Goal: Use online tool/utility: Utilize a website feature to perform a specific function

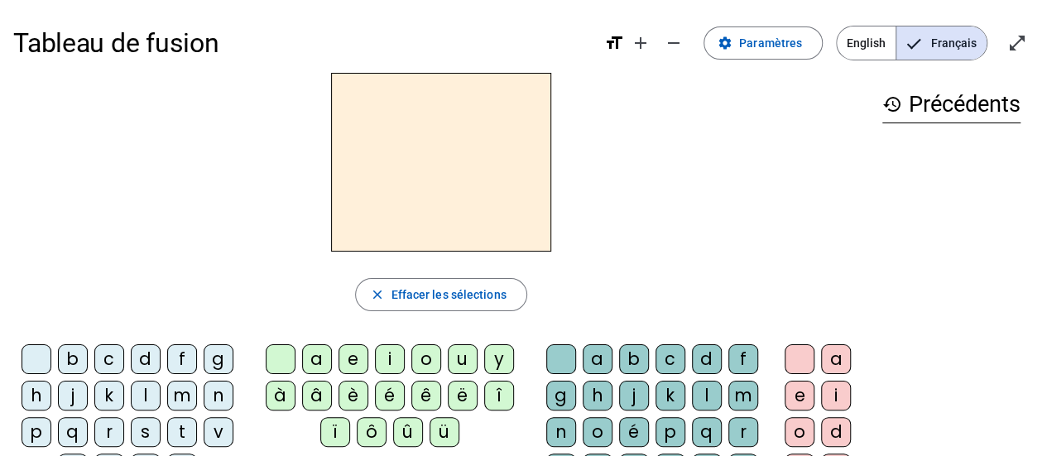
click at [390, 358] on div "i" at bounding box center [390, 359] width 30 height 30
click at [707, 402] on div "l" at bounding box center [707, 396] width 30 height 30
click at [179, 393] on div "m" at bounding box center [182, 396] width 30 height 30
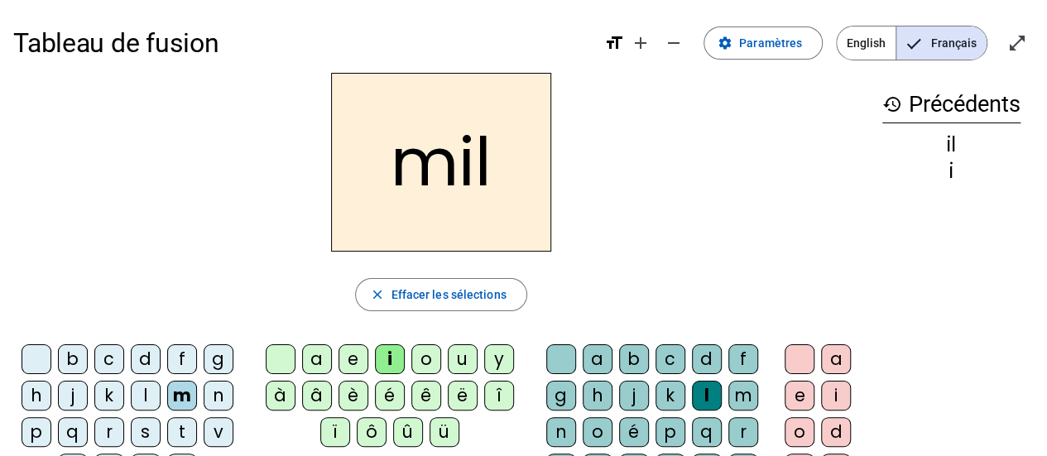
click at [832, 355] on div "a" at bounding box center [836, 359] width 30 height 30
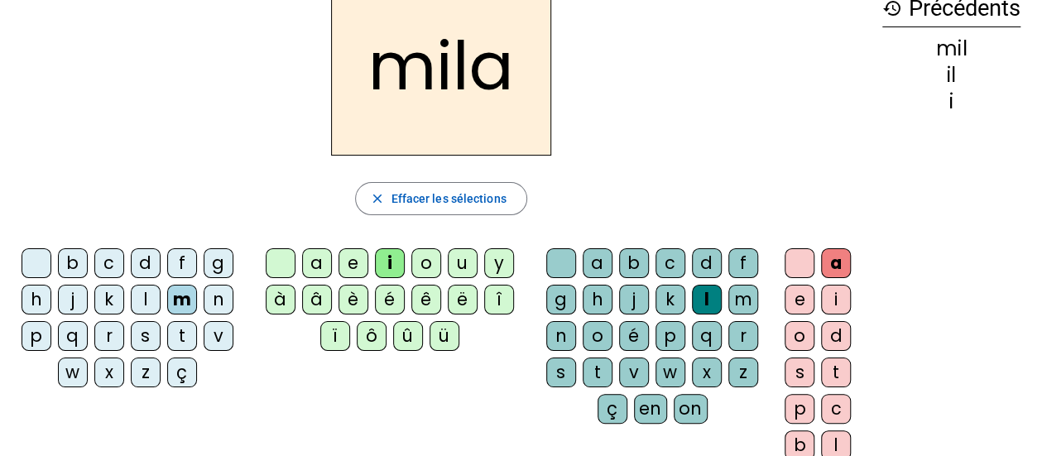
scroll to position [94, 0]
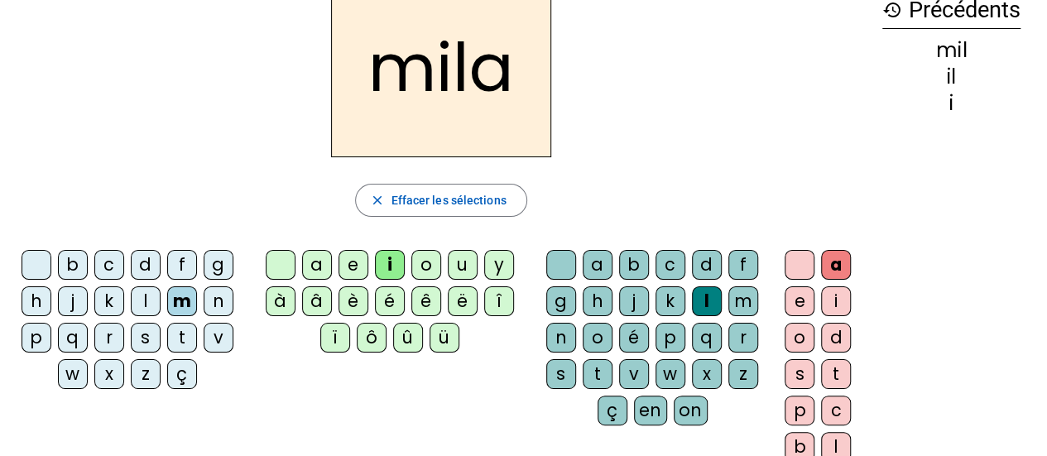
click at [63, 379] on div "w" at bounding box center [73, 374] width 30 height 30
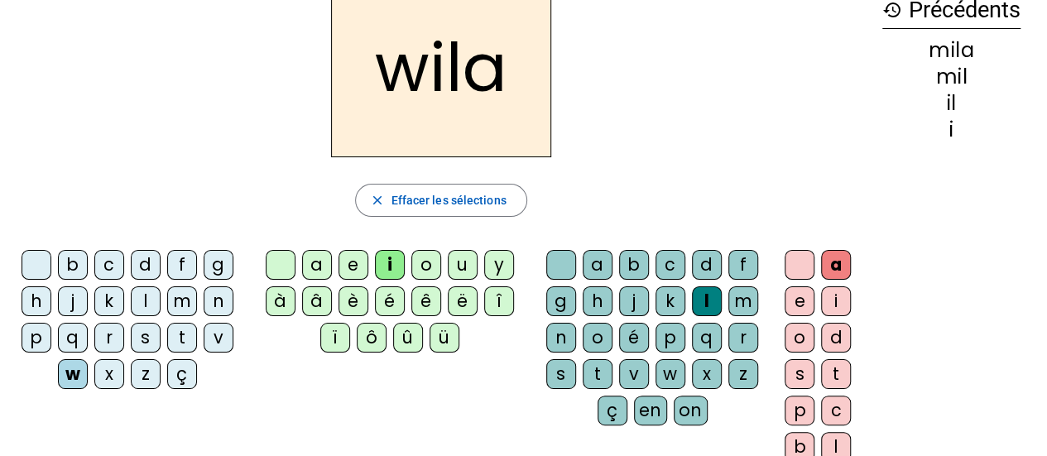
click at [840, 326] on div "d" at bounding box center [836, 338] width 30 height 30
click at [791, 301] on div "e" at bounding box center [800, 301] width 30 height 30
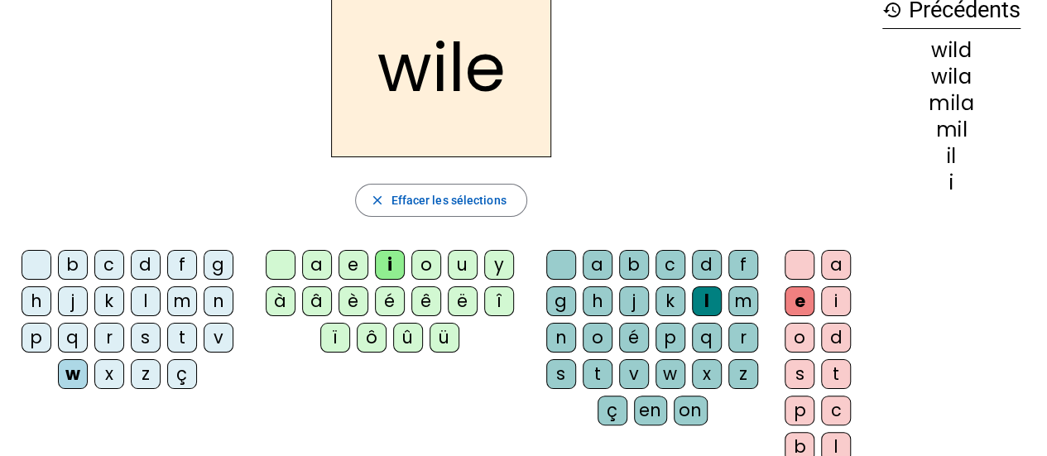
click at [828, 416] on div "c" at bounding box center [836, 411] width 30 height 30
click at [757, 378] on letter-bubble "z" at bounding box center [747, 377] width 36 height 36
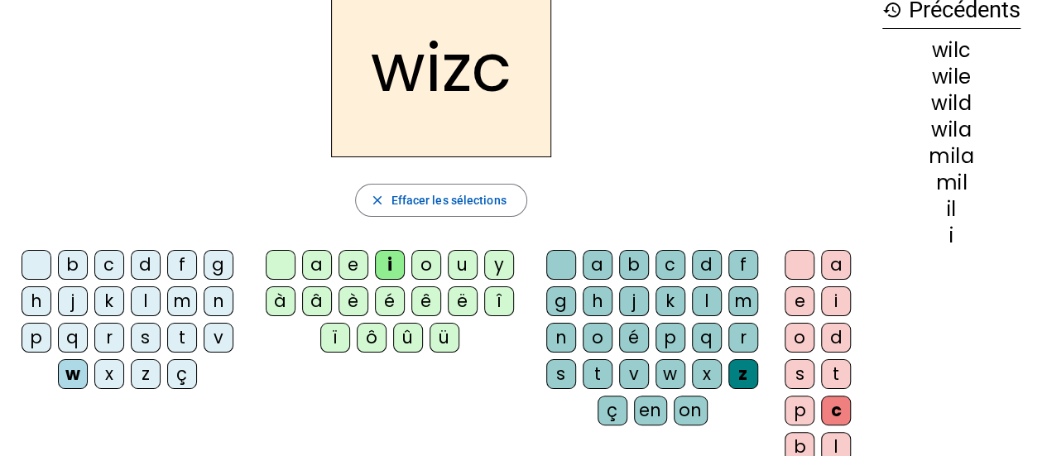
click at [355, 305] on div "è" at bounding box center [354, 301] width 30 height 30
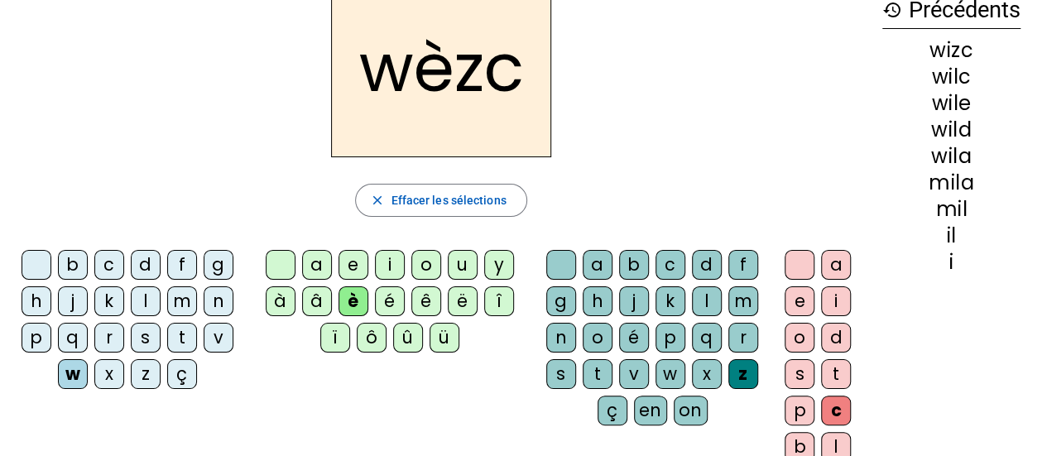
click at [379, 260] on div "i" at bounding box center [390, 265] width 30 height 30
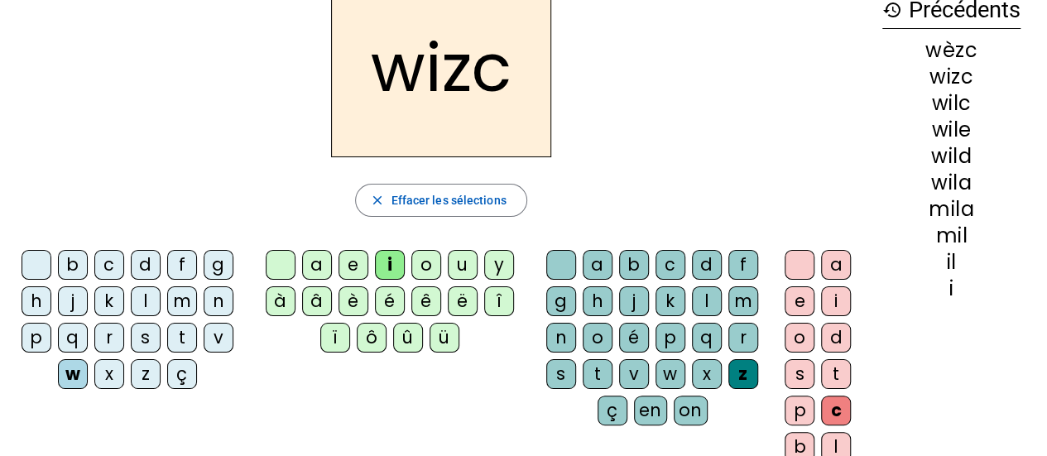
click at [692, 301] on div "l" at bounding box center [707, 301] width 30 height 30
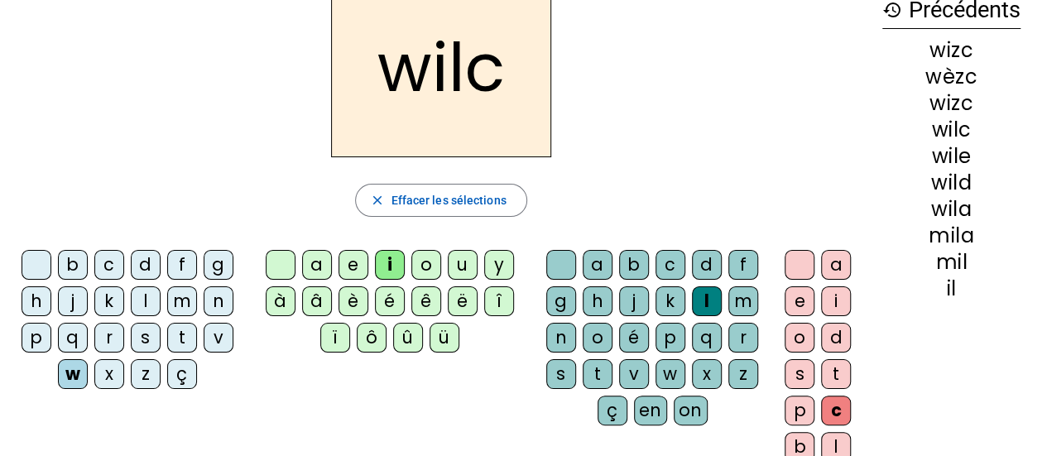
click at [833, 445] on div "l" at bounding box center [836, 447] width 30 height 30
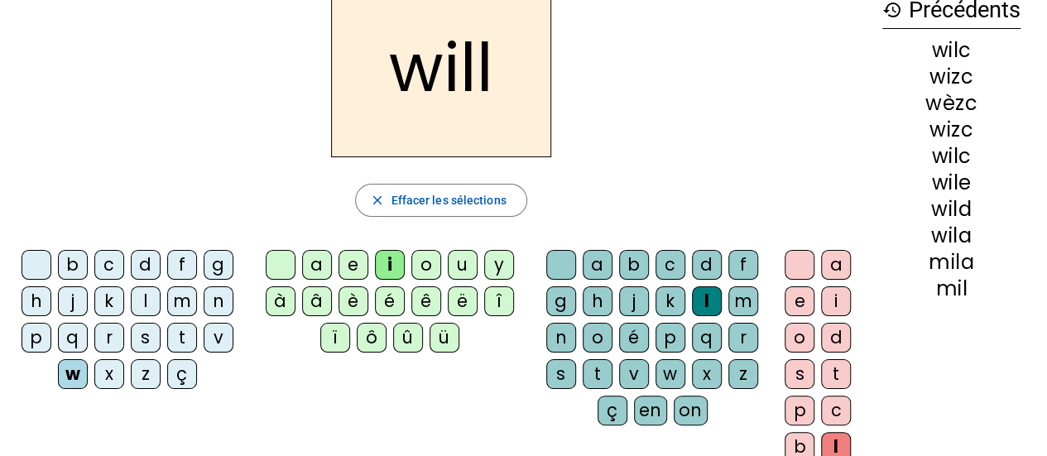
click at [866, 169] on div "will close Effacer les sélections b c d f g h j k l m n p q r s t v w x z ç a e…" at bounding box center [441, 244] width 856 height 533
click at [790, 289] on div "e" at bounding box center [800, 301] width 30 height 30
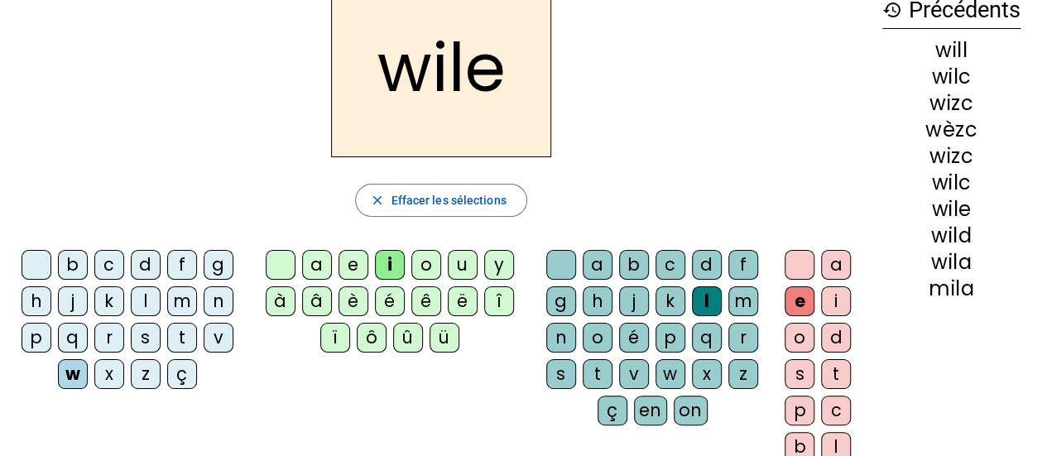
click at [631, 284] on letter-bubble "b" at bounding box center [637, 268] width 36 height 36
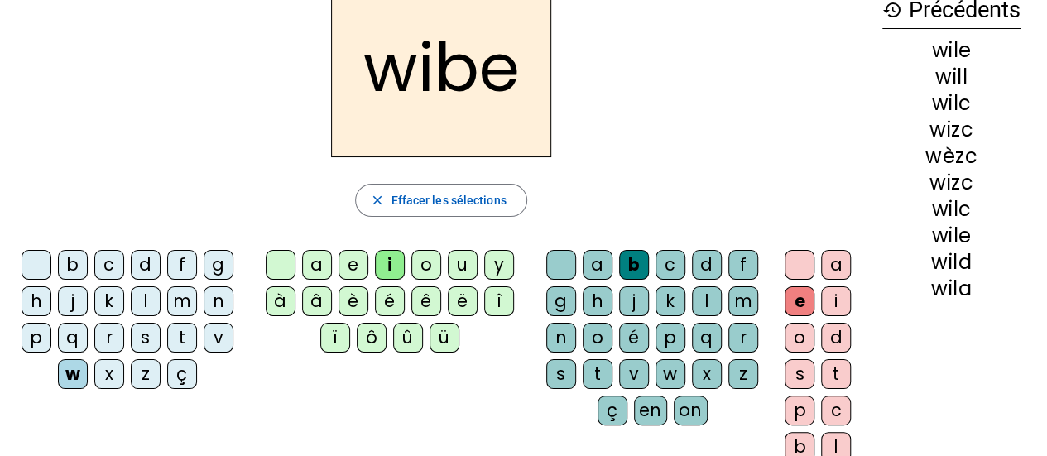
click at [172, 374] on div "ç" at bounding box center [182, 374] width 30 height 30
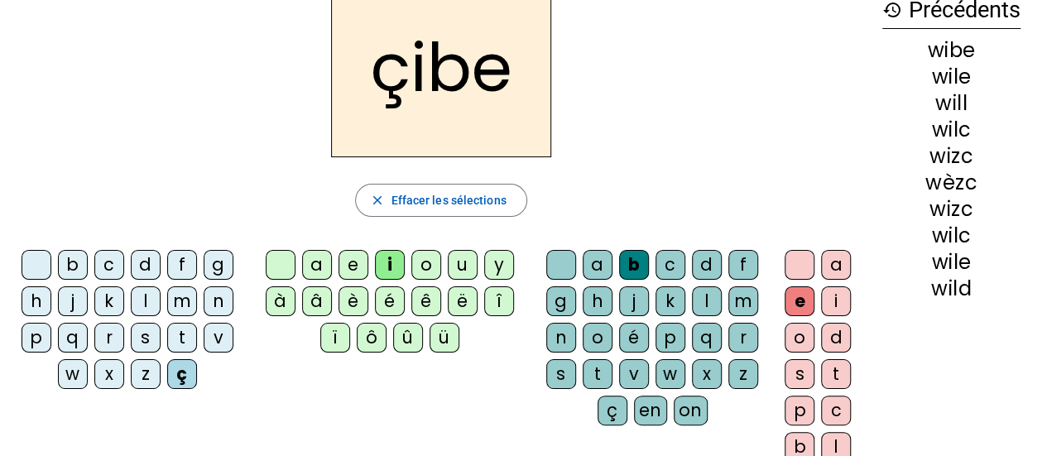
click at [700, 302] on div "l" at bounding box center [707, 301] width 30 height 30
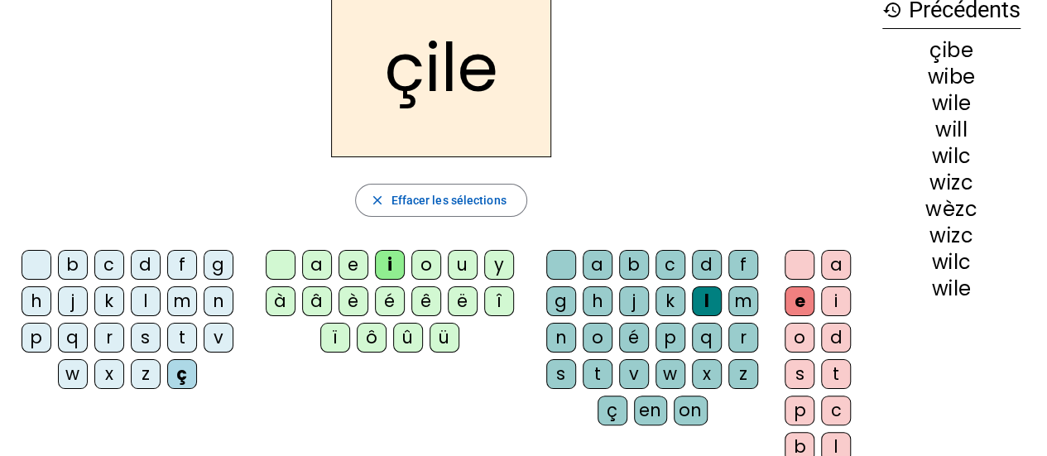
click at [692, 113] on div "çile" at bounding box center [441, 67] width 856 height 179
click at [329, 326] on div "ï" at bounding box center [335, 338] width 30 height 30
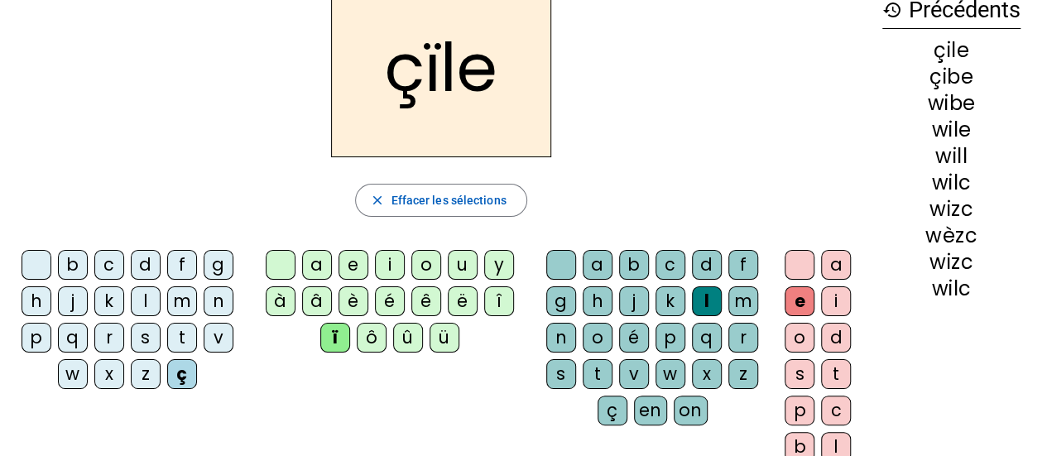
click at [384, 264] on div "i" at bounding box center [390, 265] width 30 height 30
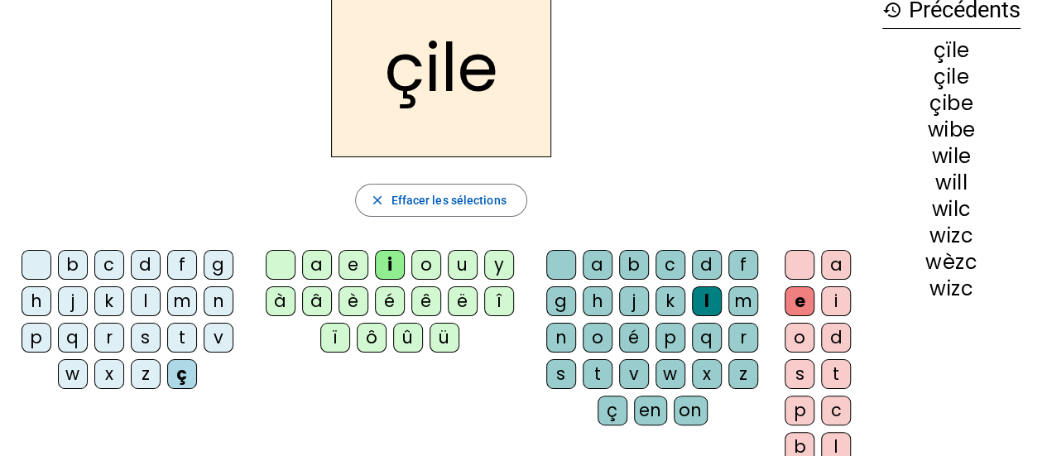
click at [742, 373] on div "z" at bounding box center [744, 374] width 30 height 30
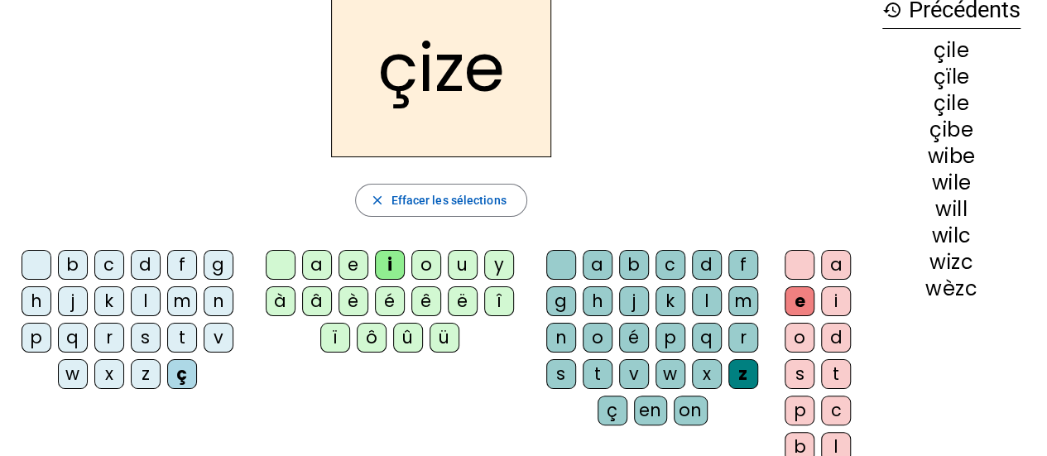
click at [701, 303] on div "l" at bounding box center [707, 301] width 30 height 30
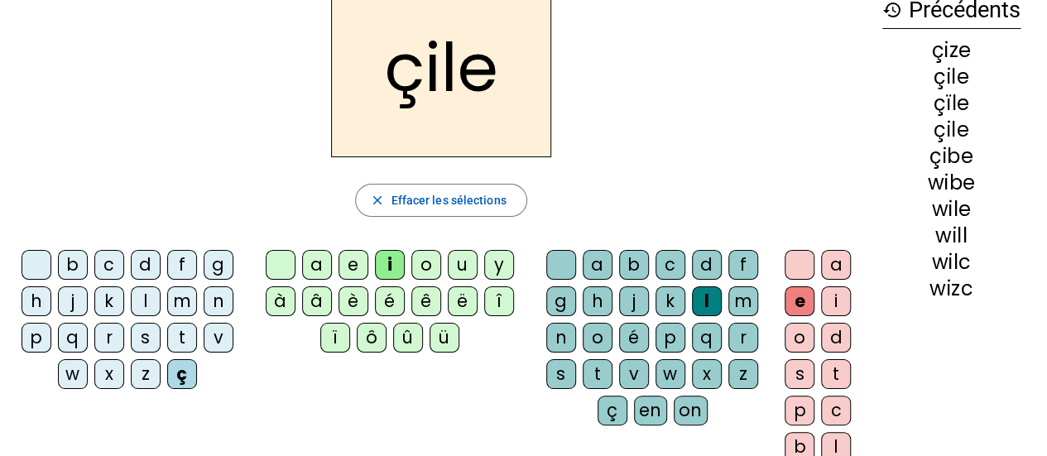
click at [143, 311] on div "l" at bounding box center [146, 301] width 30 height 30
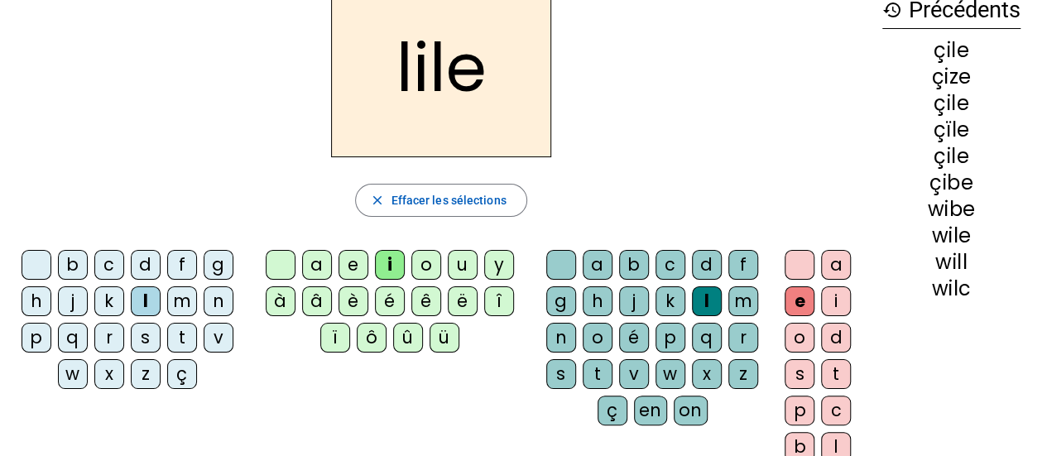
click at [98, 291] on div "k" at bounding box center [109, 301] width 30 height 30
click at [108, 345] on div "r" at bounding box center [109, 338] width 30 height 30
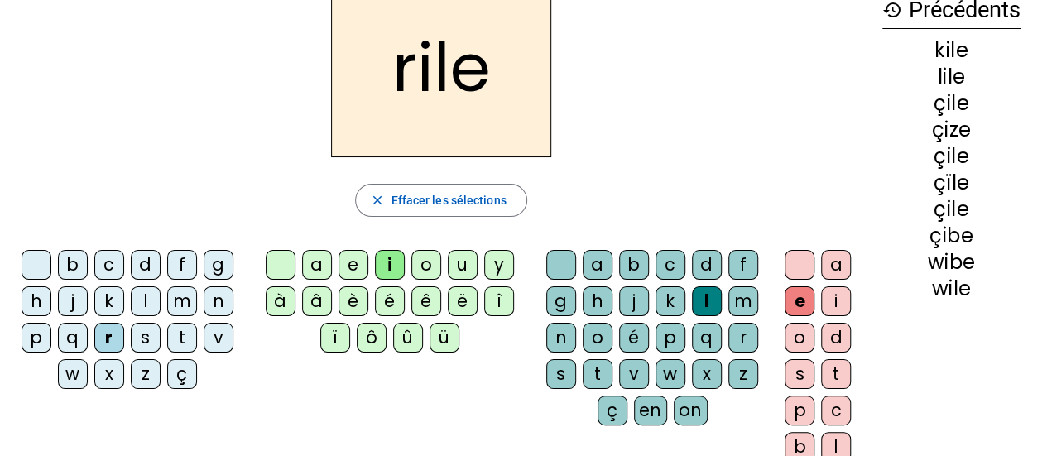
click at [109, 300] on div "k" at bounding box center [109, 301] width 30 height 30
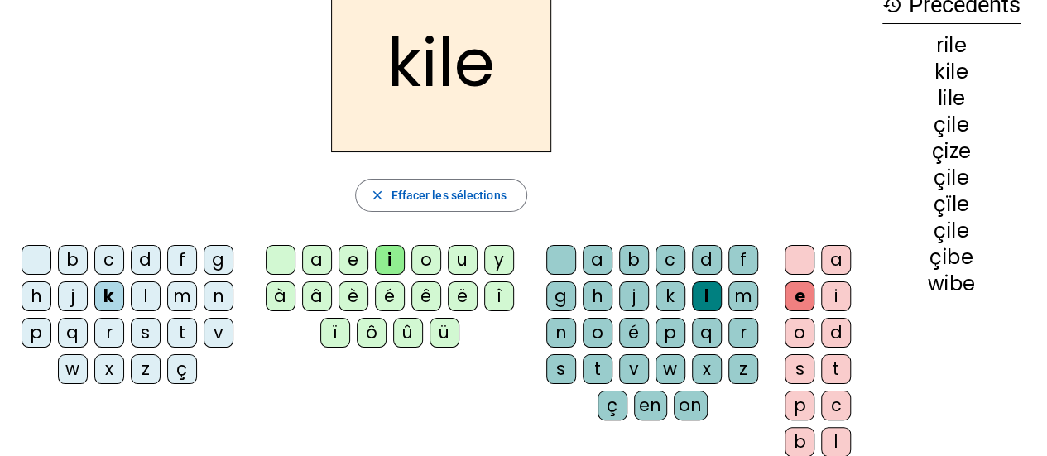
click at [123, 270] on letter-bubble "c" at bounding box center [112, 263] width 36 height 36
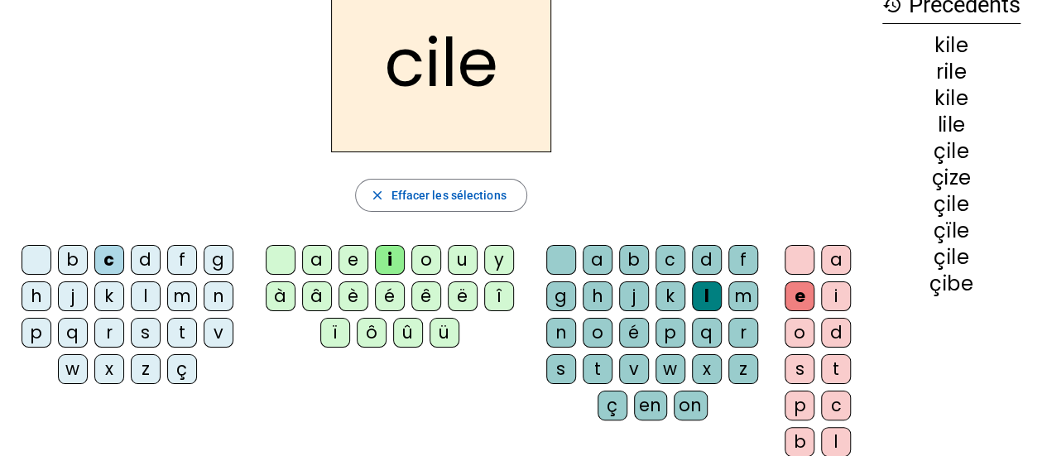
click at [84, 270] on div "b" at bounding box center [73, 260] width 30 height 30
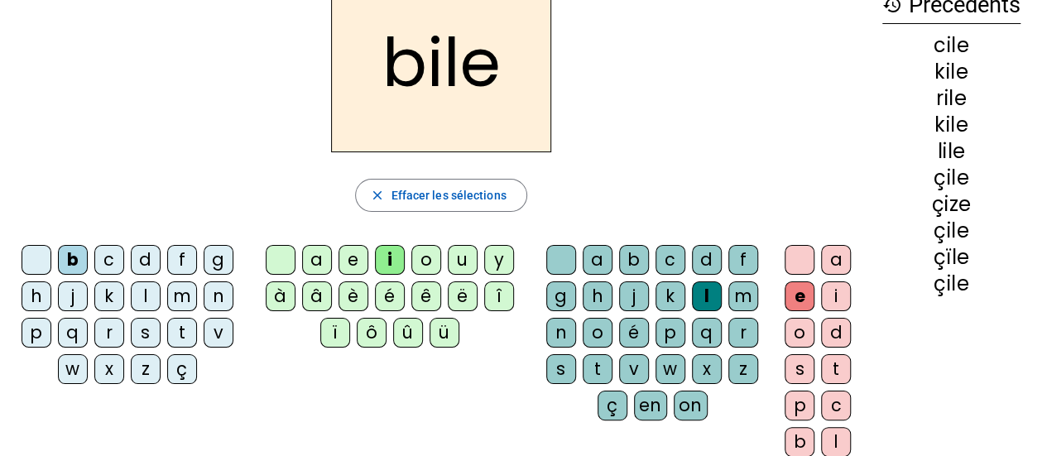
scroll to position [137, 0]
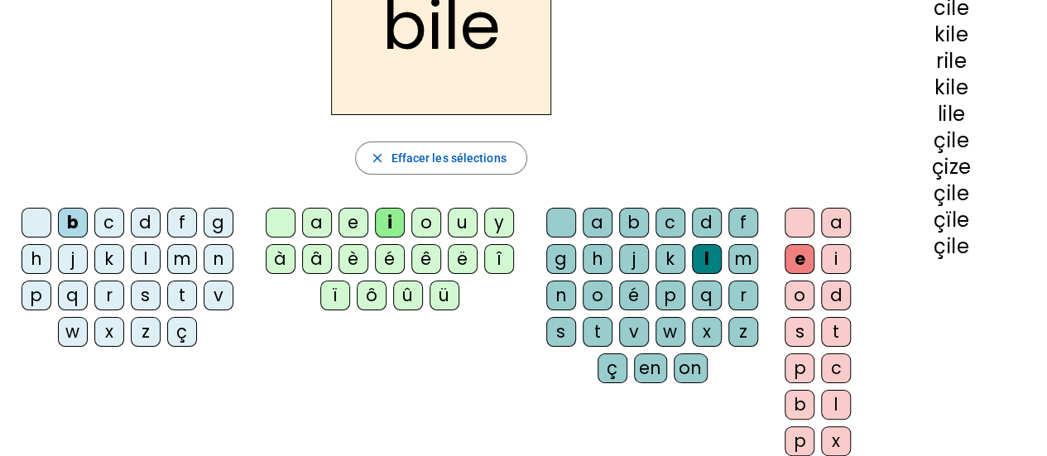
click at [97, 291] on div "r" at bounding box center [109, 296] width 30 height 30
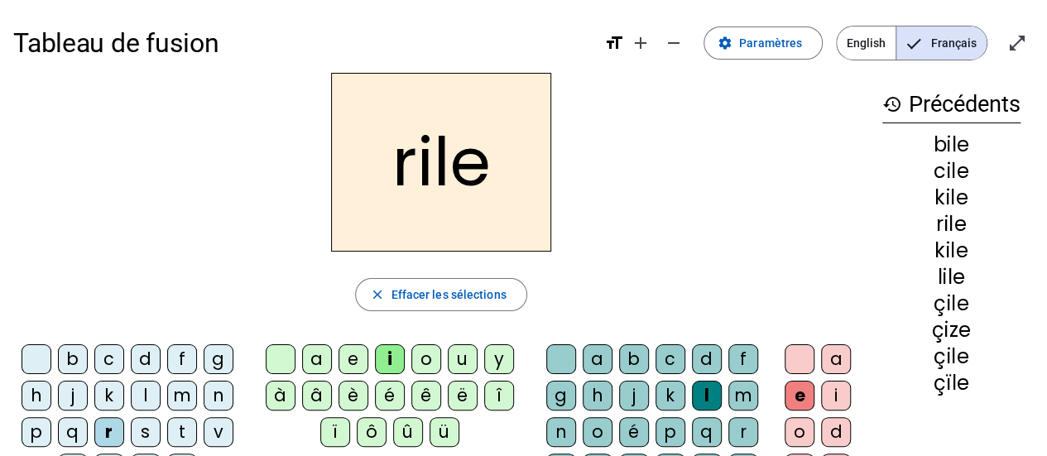
scroll to position [33, 0]
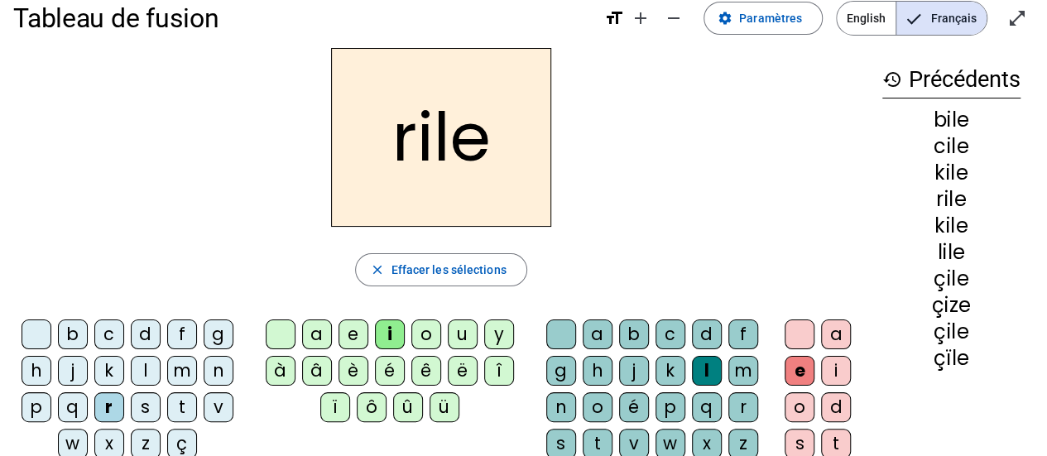
click at [558, 373] on div "a b c d f g h j k l m n o é p q r s t v w x z ç en on" at bounding box center [656, 411] width 222 height 182
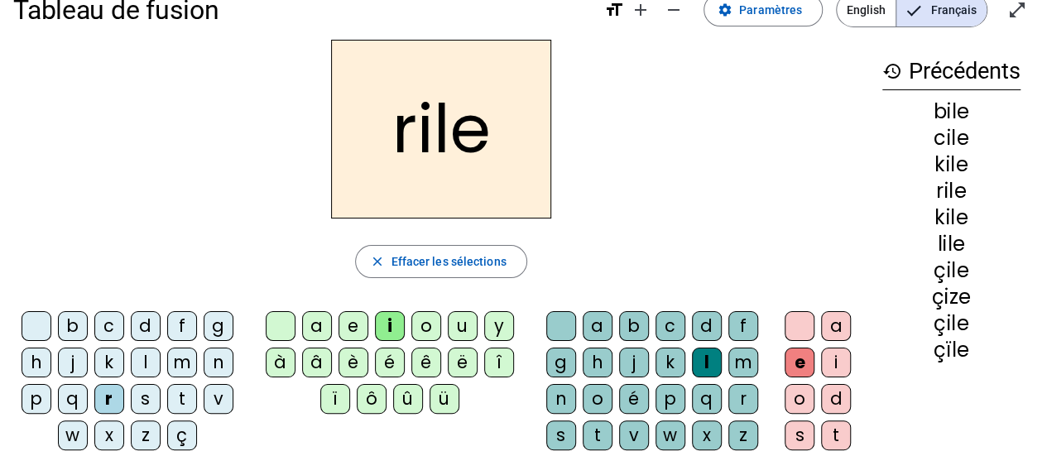
click at [116, 330] on div "c" at bounding box center [109, 326] width 30 height 30
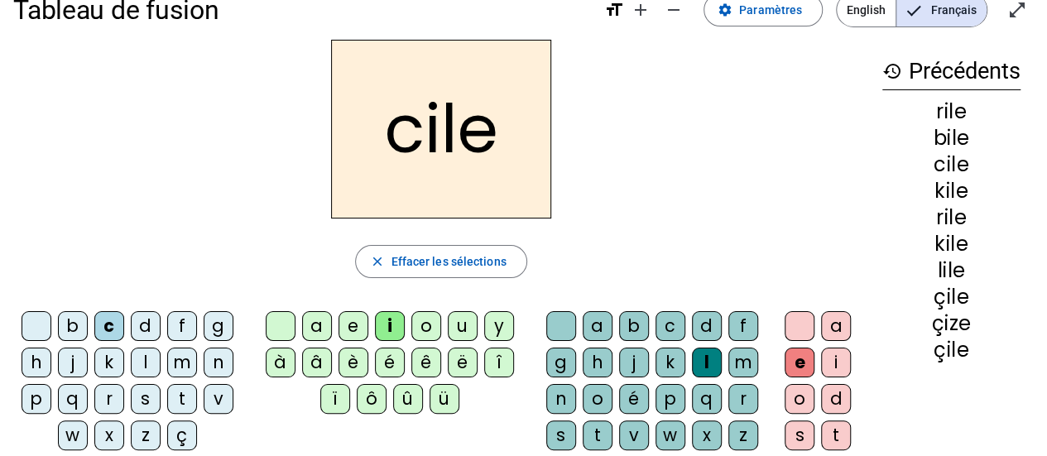
click at [180, 445] on div "ç" at bounding box center [182, 436] width 30 height 30
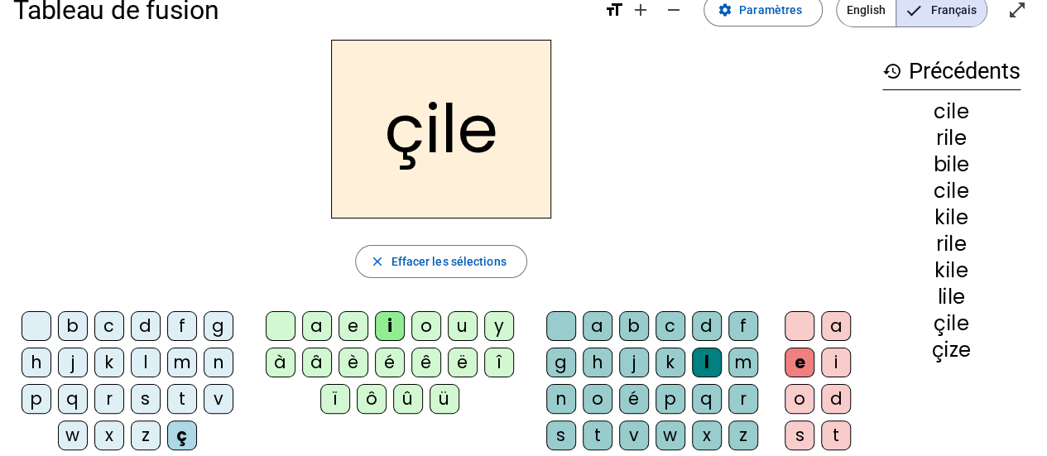
click at [449, 407] on div "ü" at bounding box center [445, 399] width 30 height 30
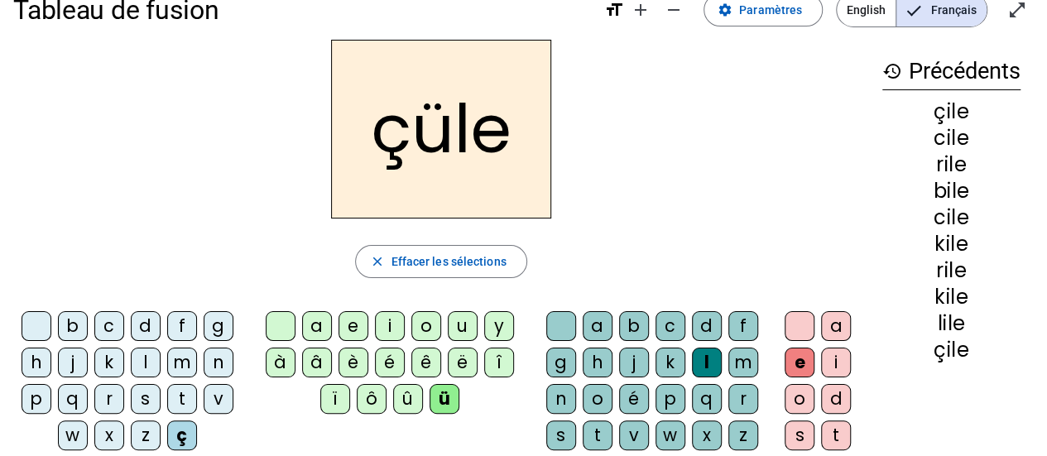
click at [451, 349] on div "ë" at bounding box center [463, 363] width 30 height 30
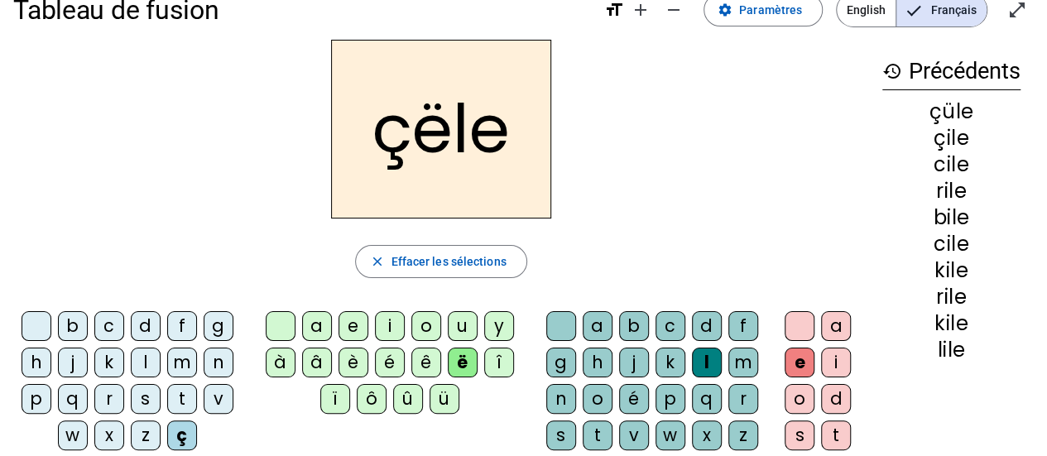
click at [407, 402] on div "û" at bounding box center [408, 399] width 30 height 30
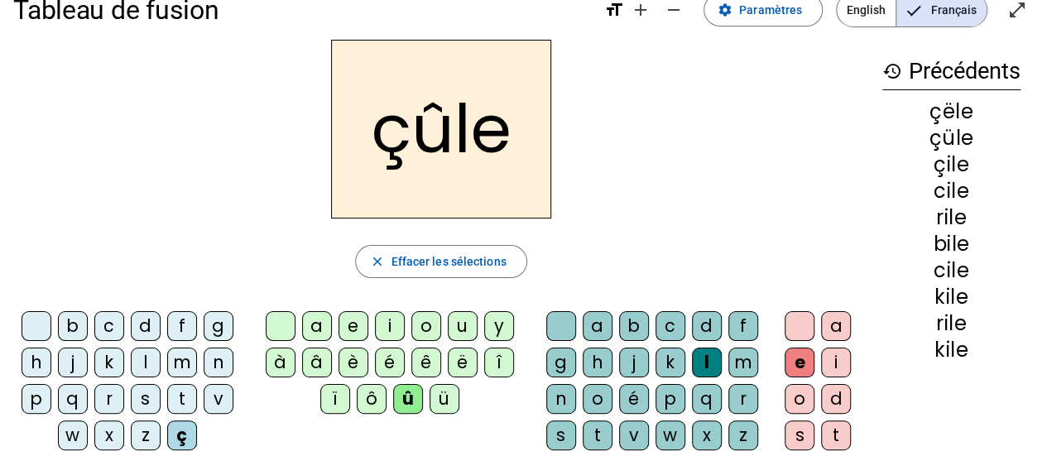
click at [430, 394] on div "ü" at bounding box center [445, 399] width 30 height 30
click at [389, 399] on letter-bubble "ô" at bounding box center [375, 402] width 36 height 36
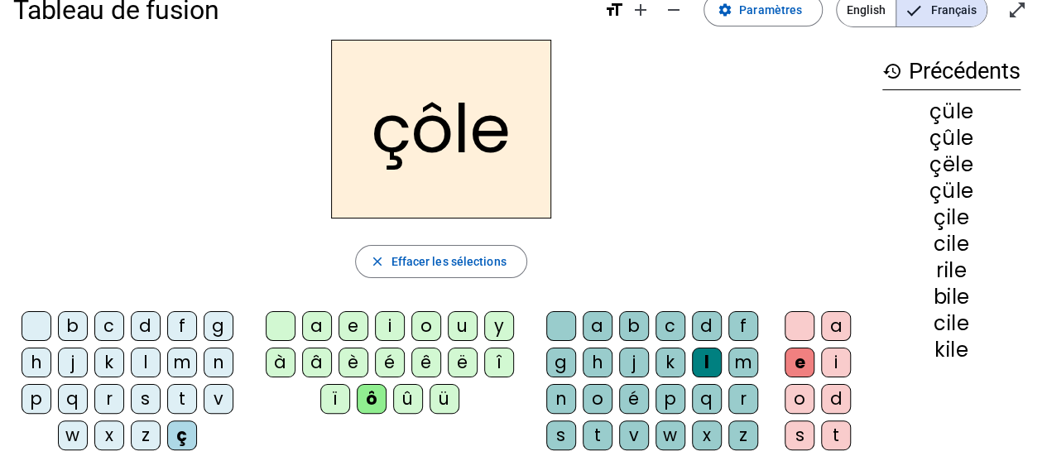
click at [377, 322] on div "i" at bounding box center [390, 326] width 30 height 30
click at [319, 353] on div "â" at bounding box center [317, 363] width 30 height 30
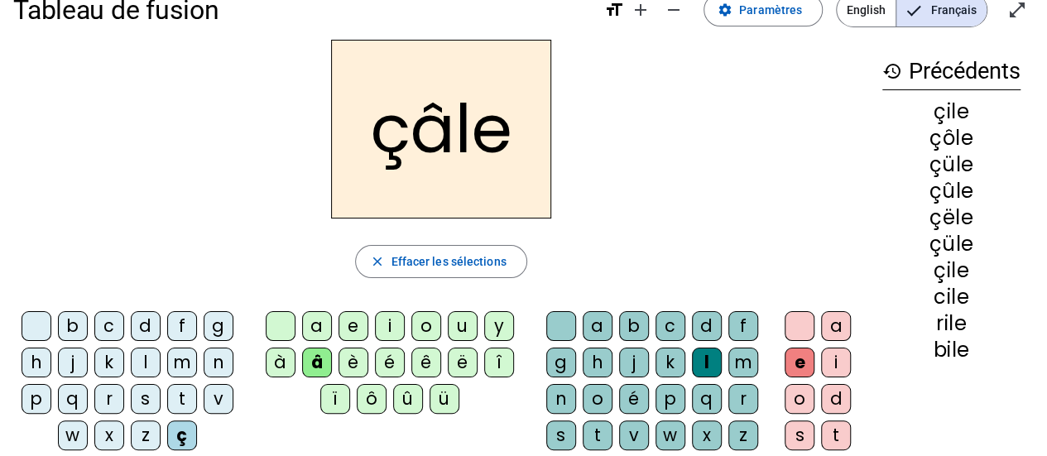
click at [397, 317] on div "i" at bounding box center [390, 326] width 30 height 30
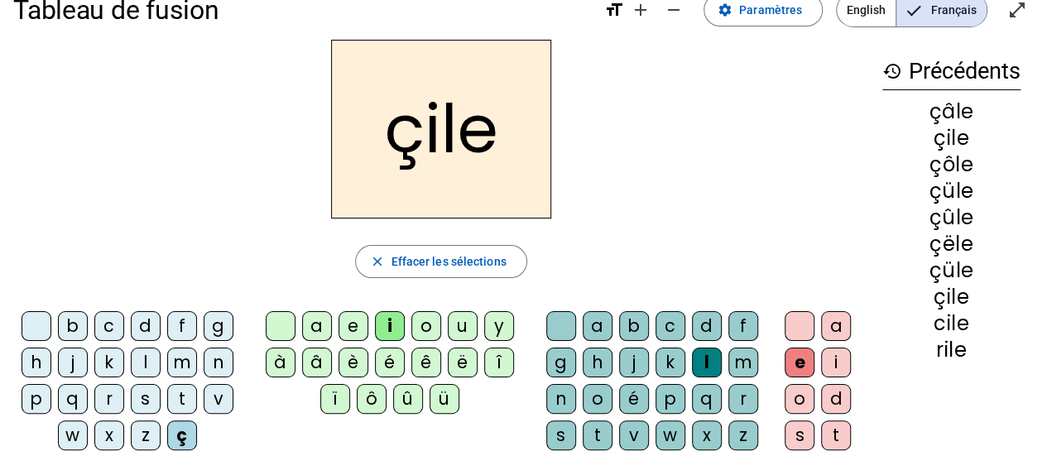
click at [426, 324] on div "o" at bounding box center [426, 326] width 30 height 30
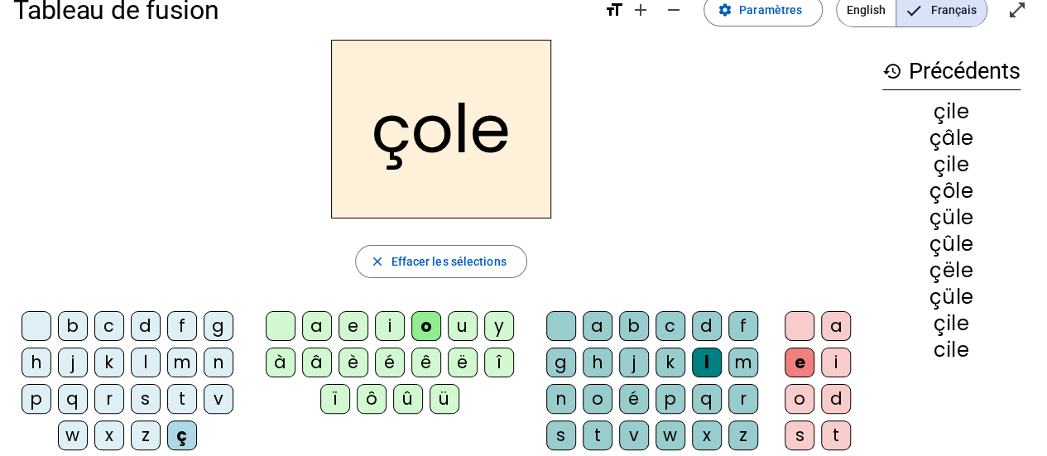
click at [103, 363] on div "k" at bounding box center [109, 363] width 30 height 30
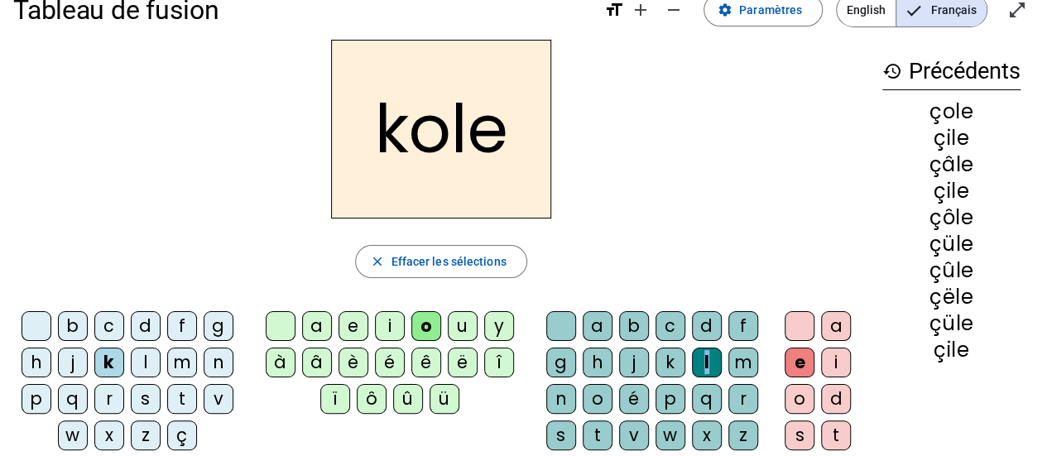
drag, startPoint x: 724, startPoint y: 352, endPoint x: 672, endPoint y: 363, distance: 52.6
click at [672, 363] on div "a b c d f g h j k l m n o é p q r s t v w x z ç en on" at bounding box center [656, 402] width 222 height 182
drag, startPoint x: 653, startPoint y: 309, endPoint x: 664, endPoint y: 303, distance: 12.2
click at [657, 307] on div "a b c d f g h j k l m n o é p q r s t v w x z ç en on" at bounding box center [655, 402] width 235 height 195
click at [381, 327] on div "i" at bounding box center [390, 326] width 30 height 30
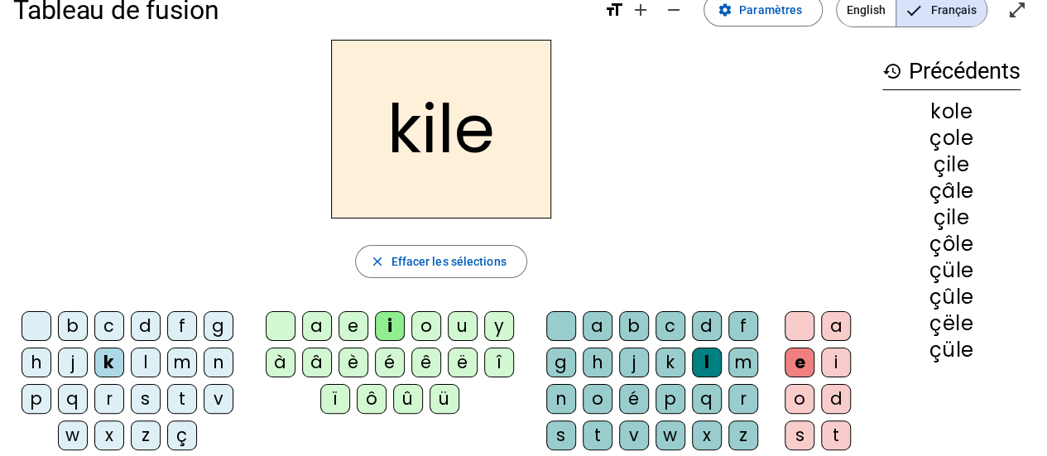
click at [796, 392] on div "o" at bounding box center [800, 399] width 30 height 30
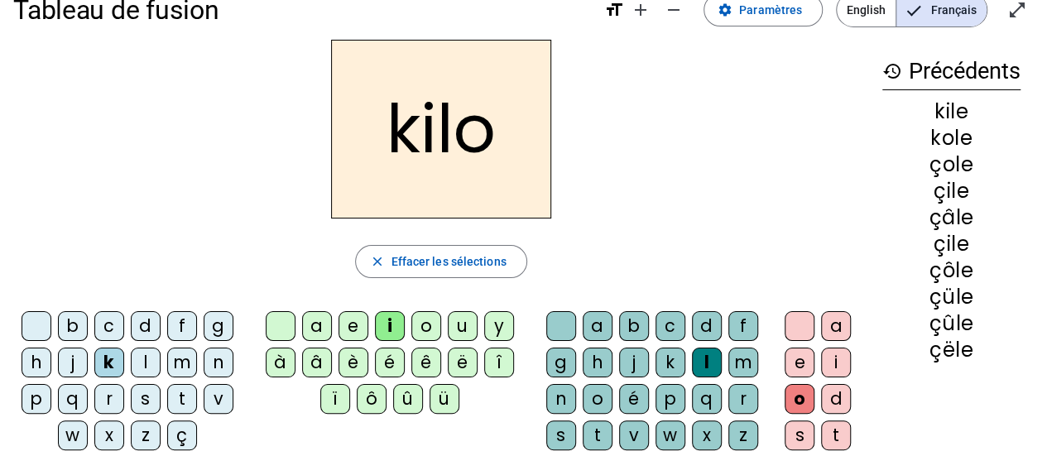
click at [426, 358] on div "ê" at bounding box center [426, 363] width 30 height 30
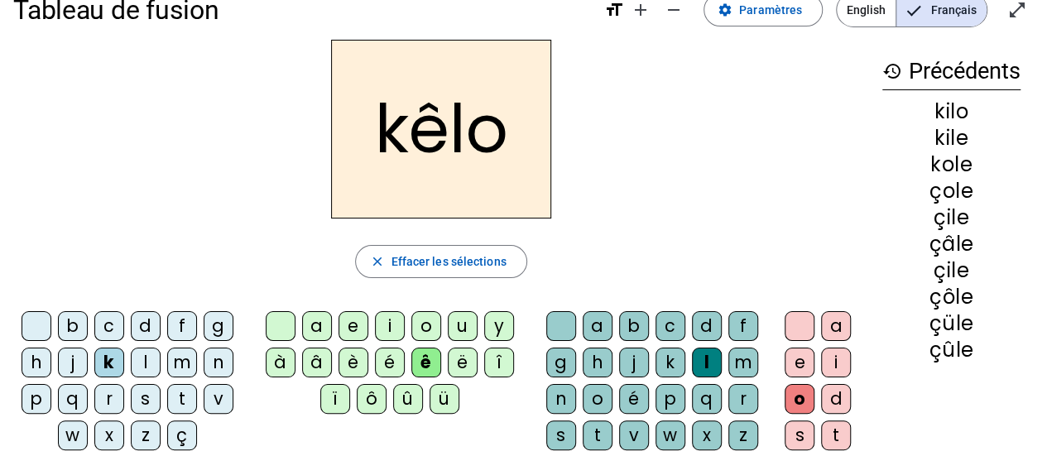
click at [181, 359] on div "m" at bounding box center [182, 363] width 30 height 30
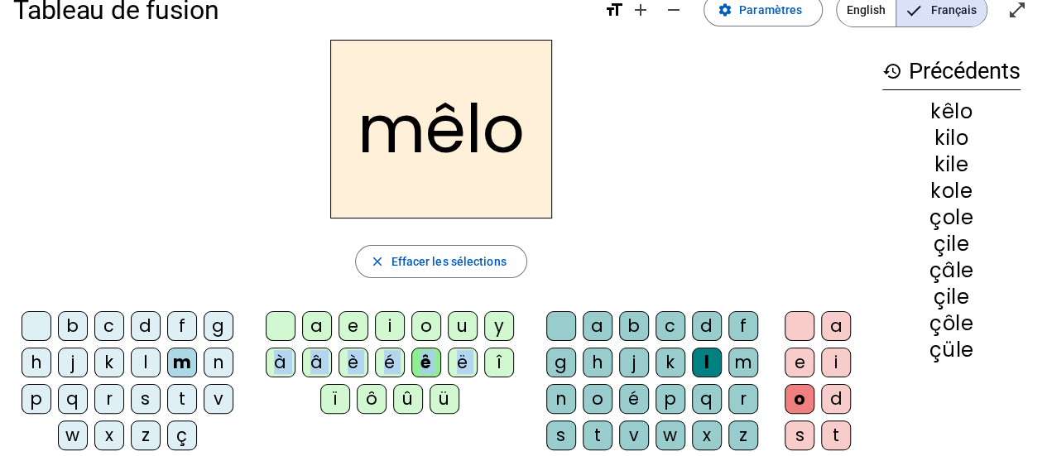
drag, startPoint x: 493, startPoint y: 353, endPoint x: 500, endPoint y: 346, distance: 9.4
click at [500, 348] on div "î" at bounding box center [499, 363] width 30 height 30
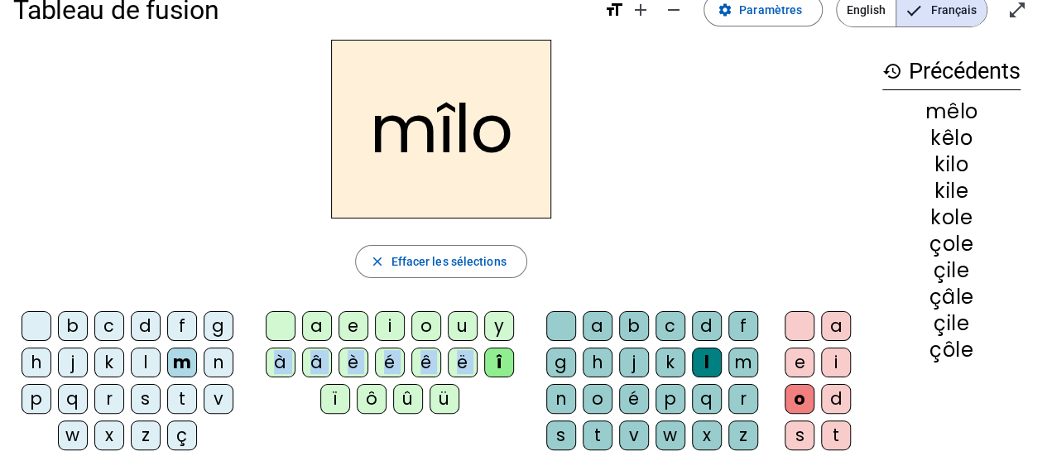
click at [500, 348] on div "î" at bounding box center [499, 363] width 30 height 30
click at [506, 350] on div "î" at bounding box center [499, 363] width 30 height 30
click at [365, 368] on div "è" at bounding box center [354, 363] width 30 height 30
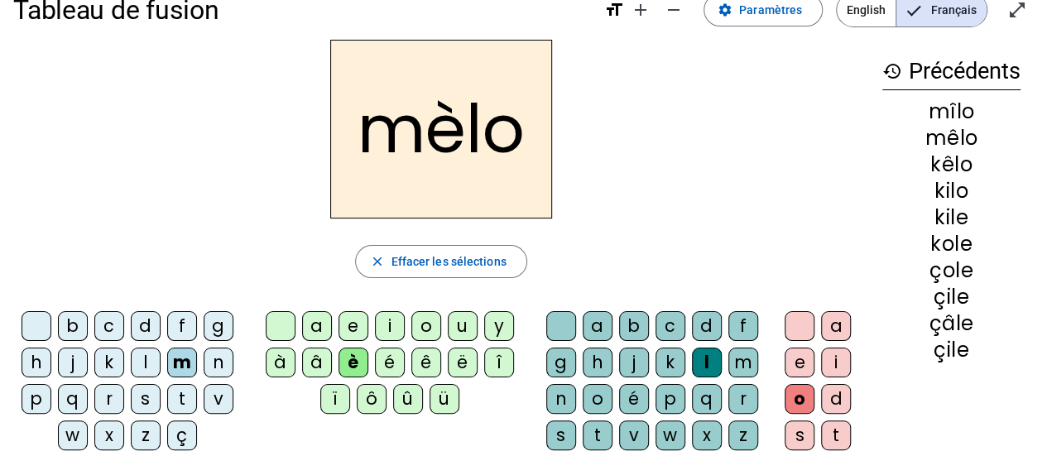
click at [462, 385] on letter-bubble "ü" at bounding box center [448, 402] width 36 height 36
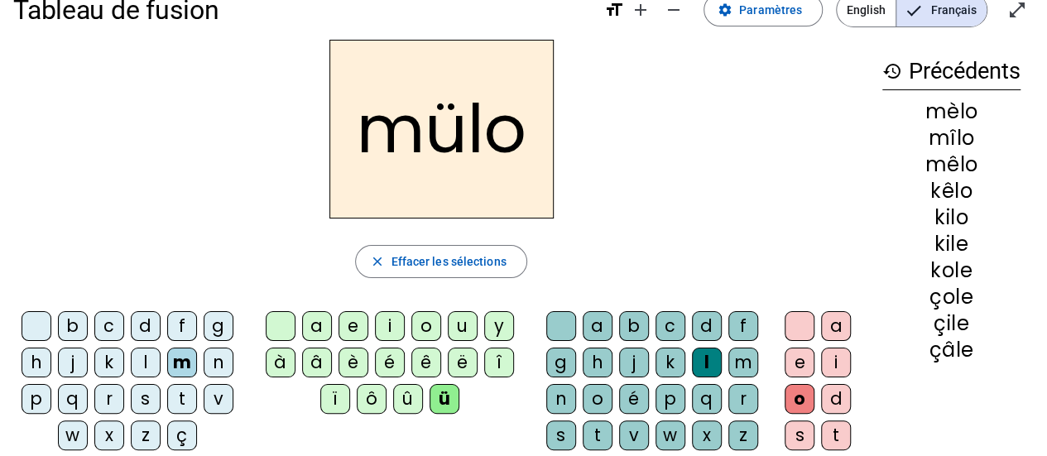
click at [156, 430] on div "z" at bounding box center [146, 436] width 30 height 30
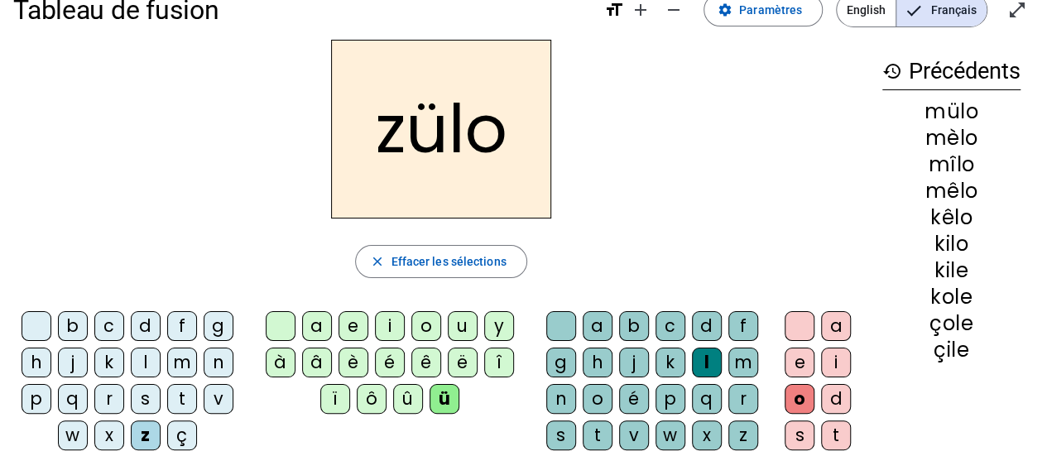
click at [39, 393] on div "p" at bounding box center [37, 399] width 30 height 30
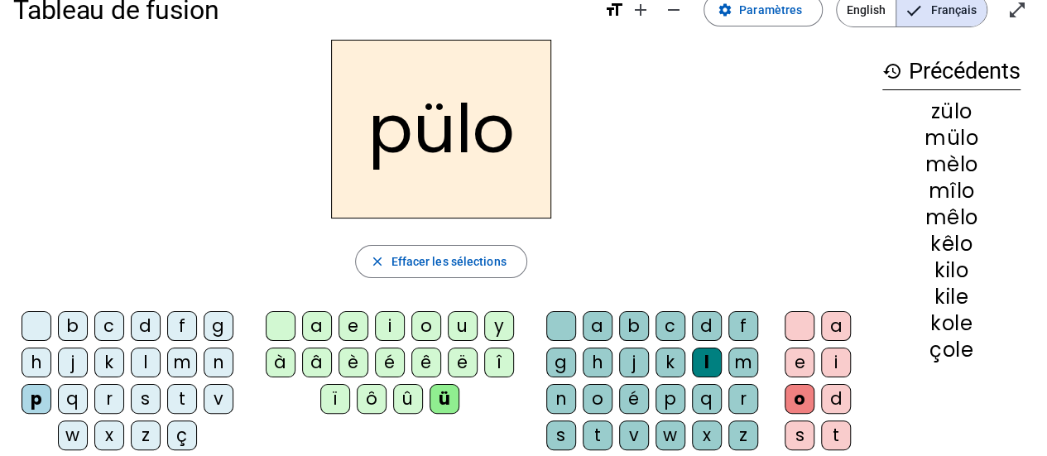
click at [26, 353] on div "h" at bounding box center [37, 363] width 30 height 30
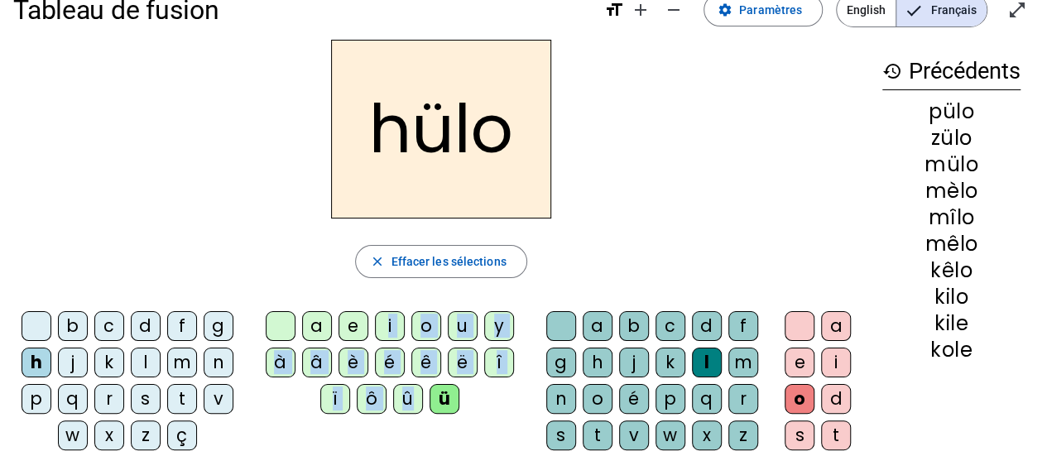
drag, startPoint x: 451, startPoint y: 6, endPoint x: 377, endPoint y: 342, distance: 344.1
click at [377, 342] on div "a e i o u y à â è é ê ë [PERSON_NAME] ô û ü" at bounding box center [393, 365] width 277 height 109
click at [434, 357] on div "ê" at bounding box center [426, 363] width 30 height 30
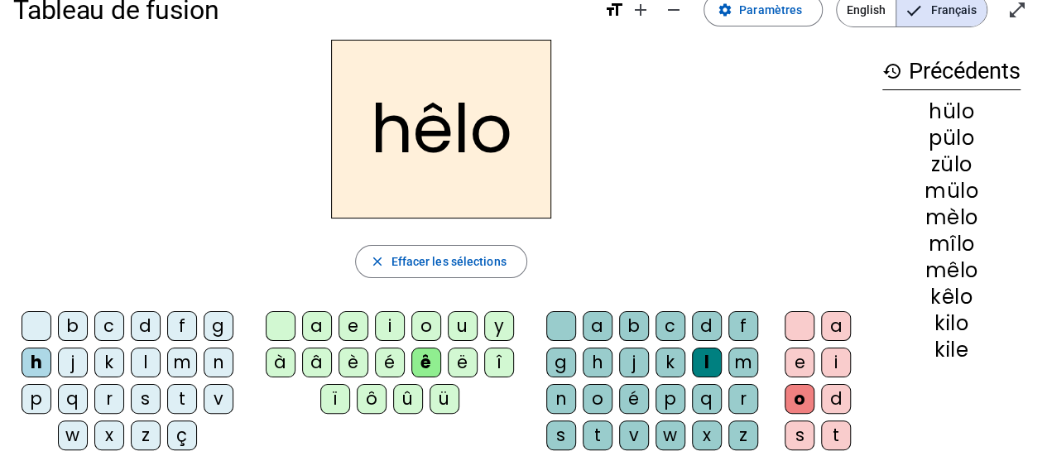
drag, startPoint x: 419, startPoint y: 346, endPoint x: 393, endPoint y: 344, distance: 25.8
click at [393, 344] on div "a e i o u y à â è é ê ë [PERSON_NAME] ô û ü" at bounding box center [393, 365] width 277 height 109
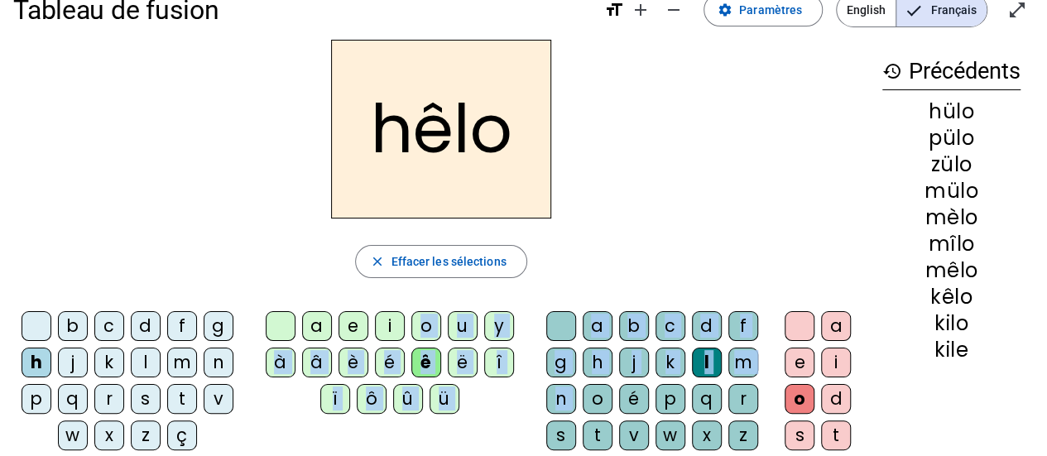
drag, startPoint x: 393, startPoint y: 344, endPoint x: 692, endPoint y: 109, distance: 379.7
click at [576, 397] on div "b c d f g h j k l m n p q r s t v w x z ç a e i o u y à â è é ê ë î ï ô û ü a b…" at bounding box center [441, 439] width 856 height 268
click at [692, 109] on div "hêlo" at bounding box center [441, 129] width 856 height 179
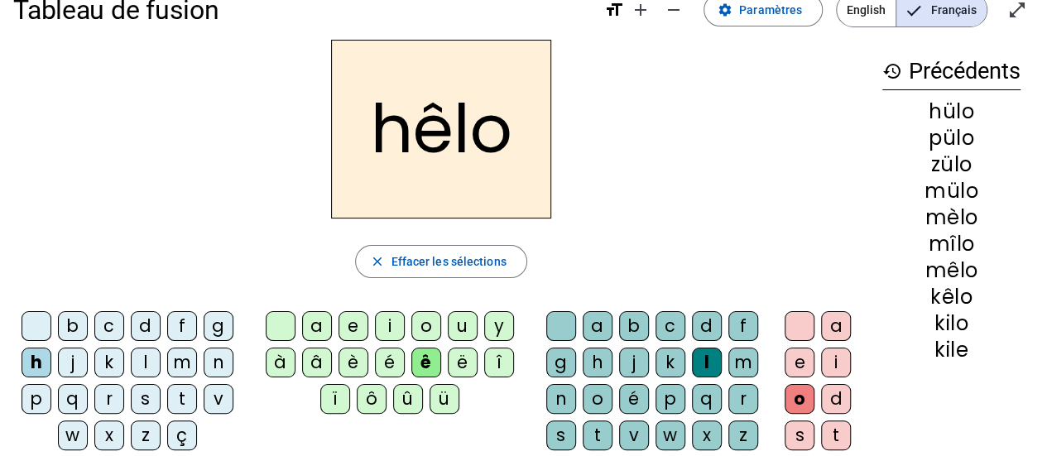
click at [680, 135] on div "hêlo" at bounding box center [441, 129] width 856 height 179
click at [607, 358] on div "h" at bounding box center [598, 363] width 30 height 30
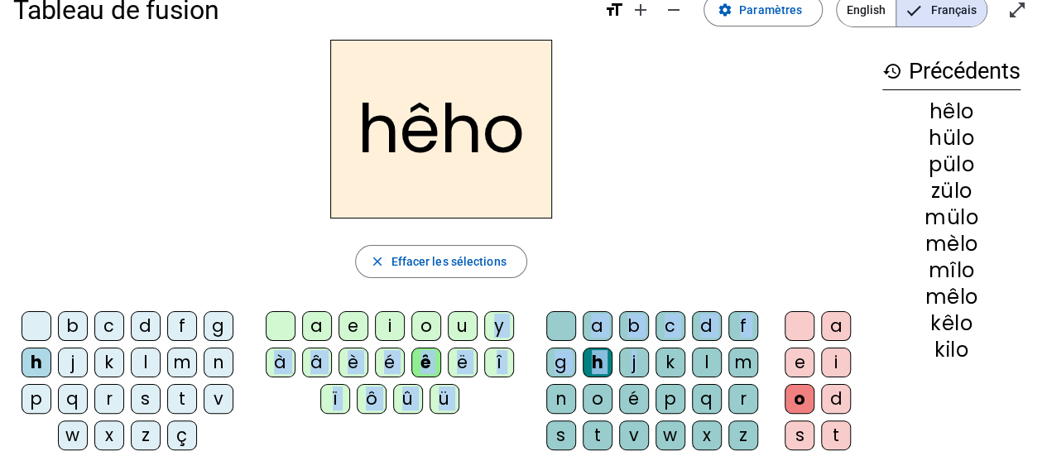
drag, startPoint x: 483, startPoint y: 340, endPoint x: 727, endPoint y: 163, distance: 301.0
click at [643, 380] on div "b c d f g h j k l m n p q r s t v w x z ç a e i o u y à â è é ê ë î ï ô û ü a b…" at bounding box center [441, 439] width 856 height 268
click at [727, 163] on div "hêho" at bounding box center [441, 129] width 856 height 179
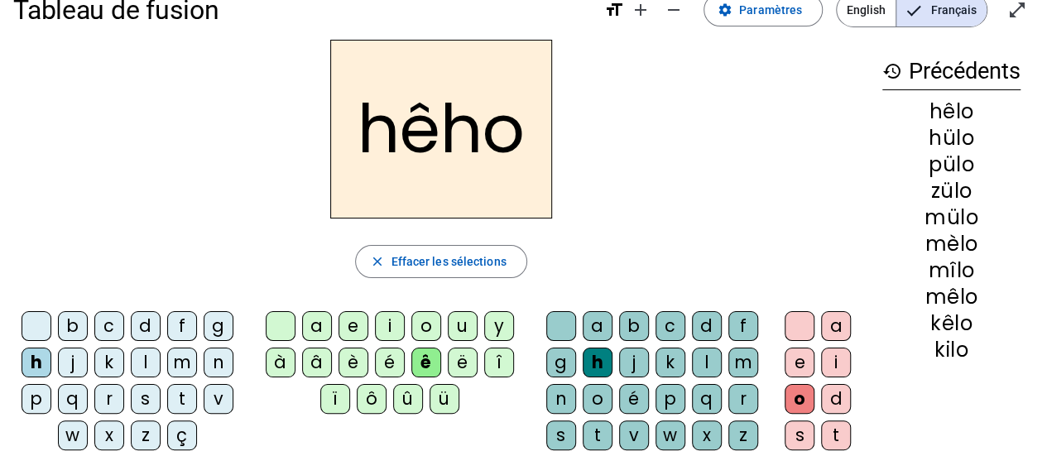
click at [643, 380] on letter-bubble "j" at bounding box center [637, 366] width 36 height 36
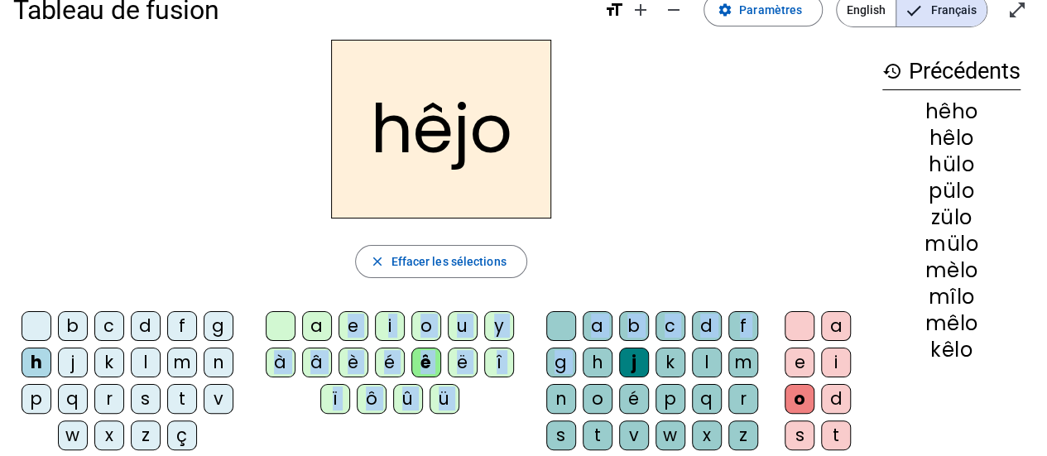
drag, startPoint x: 591, startPoint y: 370, endPoint x: 328, endPoint y: 310, distance: 269.9
click at [328, 310] on div "b c d f g h j k l m n p q r s t v w x z ç a e i o u y à â è é ê ë î ï ô û ü a b…" at bounding box center [441, 439] width 856 height 268
click at [323, 286] on div at bounding box center [323, 286] width 0 height 0
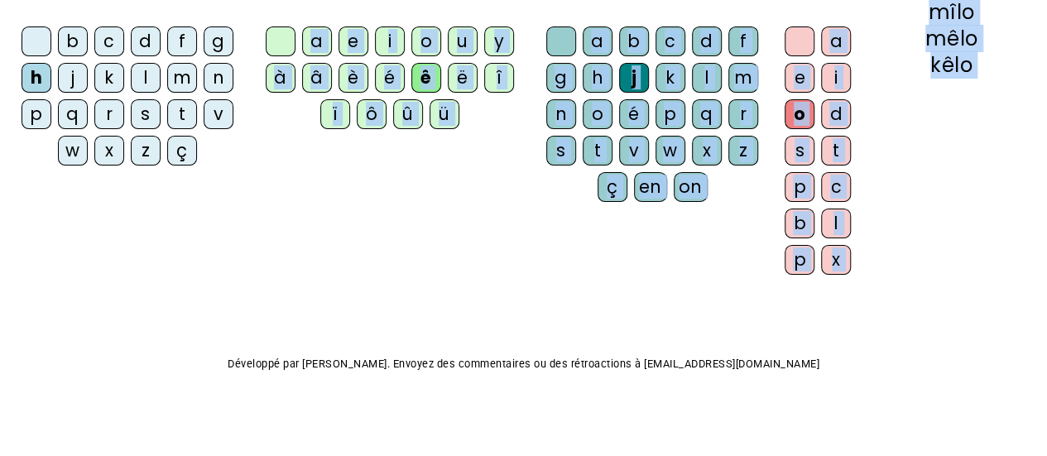
drag, startPoint x: 316, startPoint y: 310, endPoint x: 38, endPoint y: 495, distance: 333.8
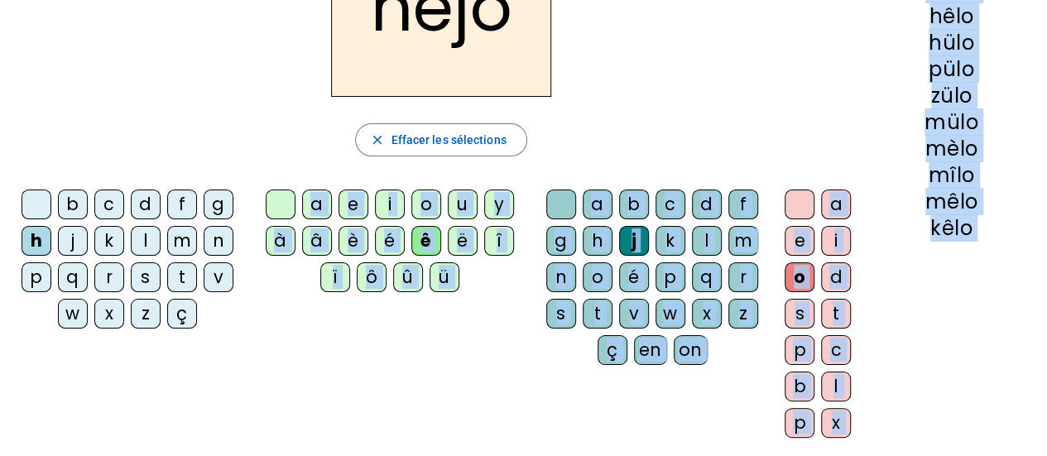
scroll to position [152, 0]
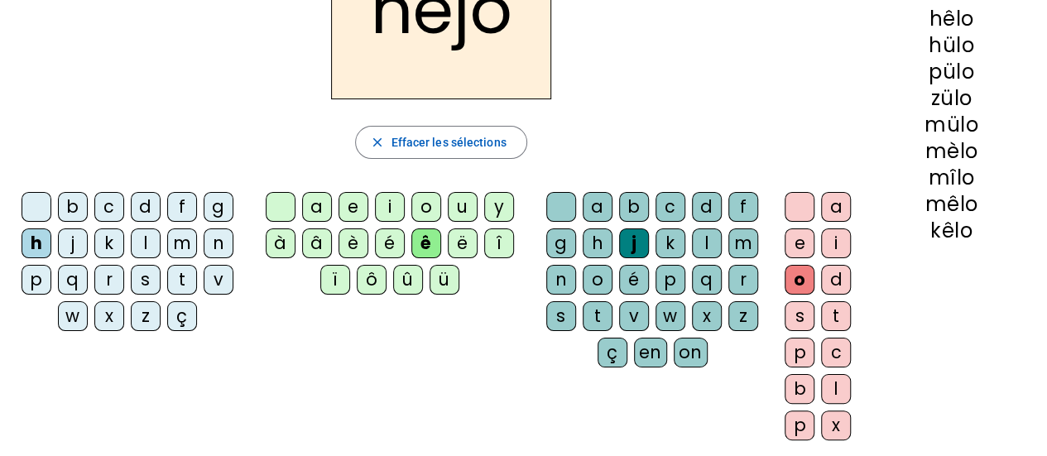
click at [826, 126] on div "close Effacer les sélections" at bounding box center [441, 142] width 856 height 33
drag, startPoint x: 442, startPoint y: 289, endPoint x: 417, endPoint y: 269, distance: 31.8
click at [417, 269] on div "û" at bounding box center [408, 280] width 30 height 30
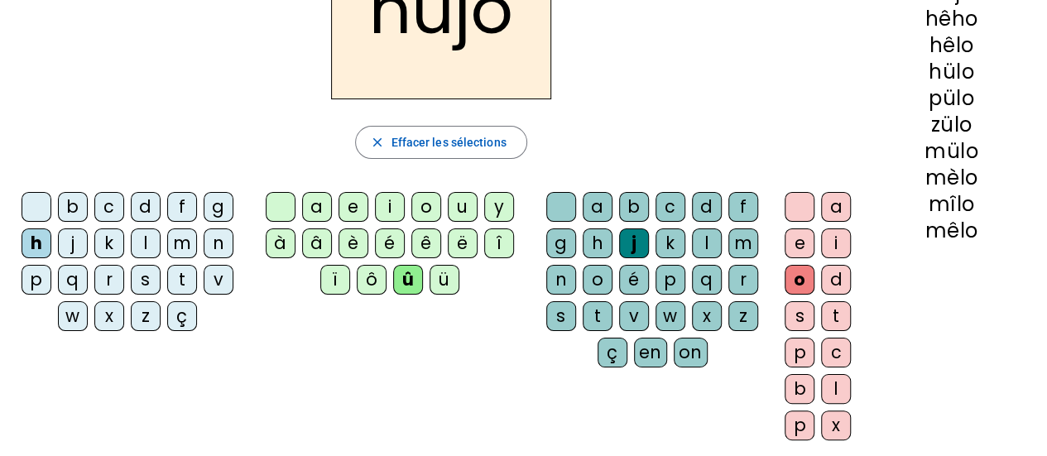
click at [417, 269] on div "û" at bounding box center [408, 280] width 30 height 30
drag, startPoint x: 417, startPoint y: 269, endPoint x: 422, endPoint y: 287, distance: 18.9
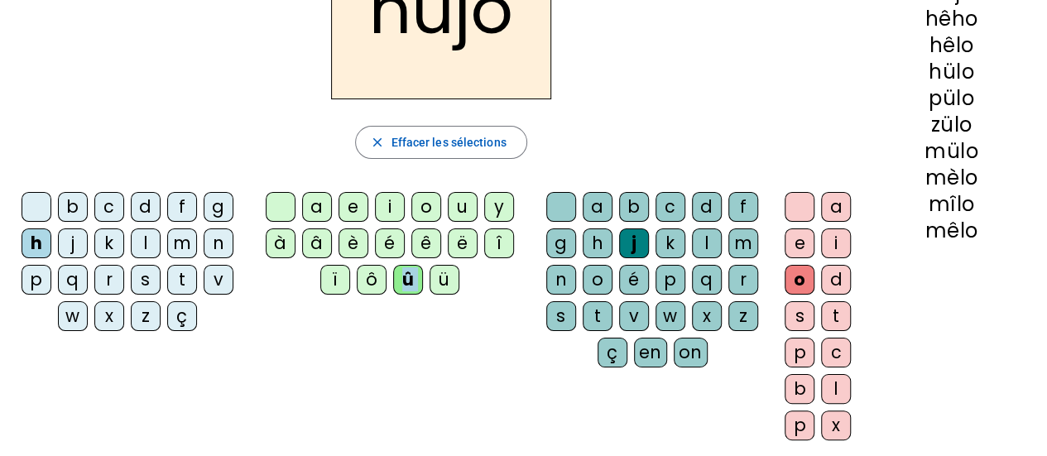
click at [418, 273] on div "û" at bounding box center [408, 280] width 30 height 30
click at [401, 290] on div at bounding box center [401, 290] width 0 height 0
click at [488, 406] on div "b c d f g h j k l m n p q r s t v w x z ç a e i o u y à â è é ê ë î ï ô û ü a b…" at bounding box center [441, 319] width 856 height 268
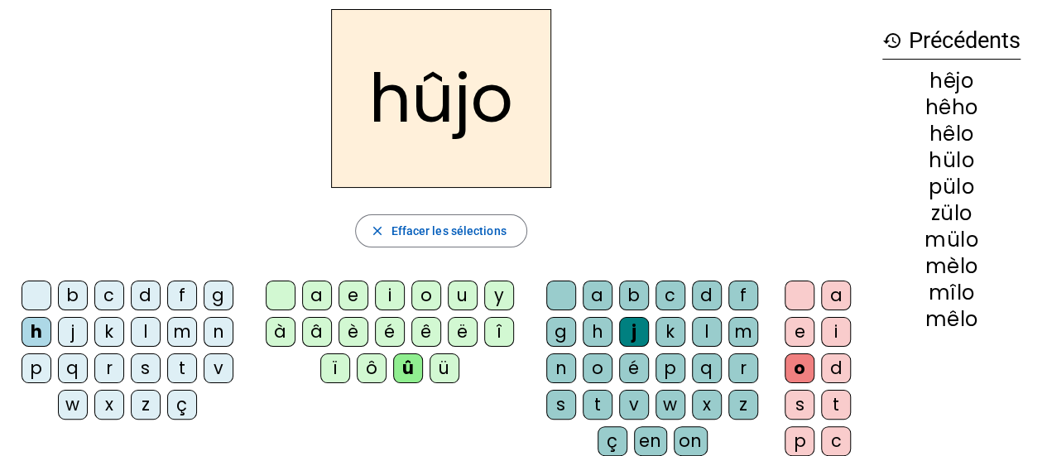
scroll to position [65, 0]
